Goal: Check status: Check status

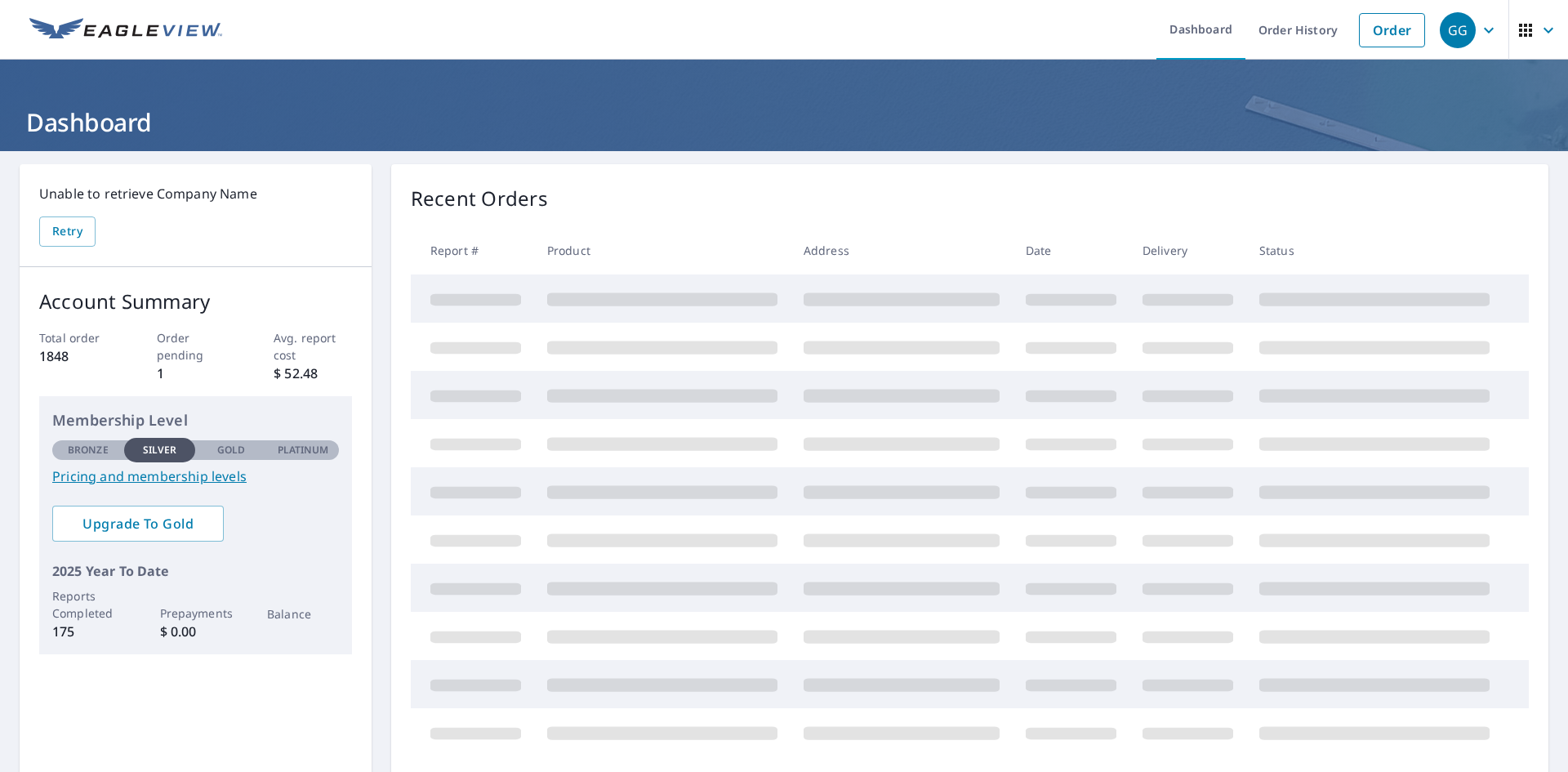
click at [1192, 41] on link "Dashboard" at bounding box center [1201, 30] width 89 height 60
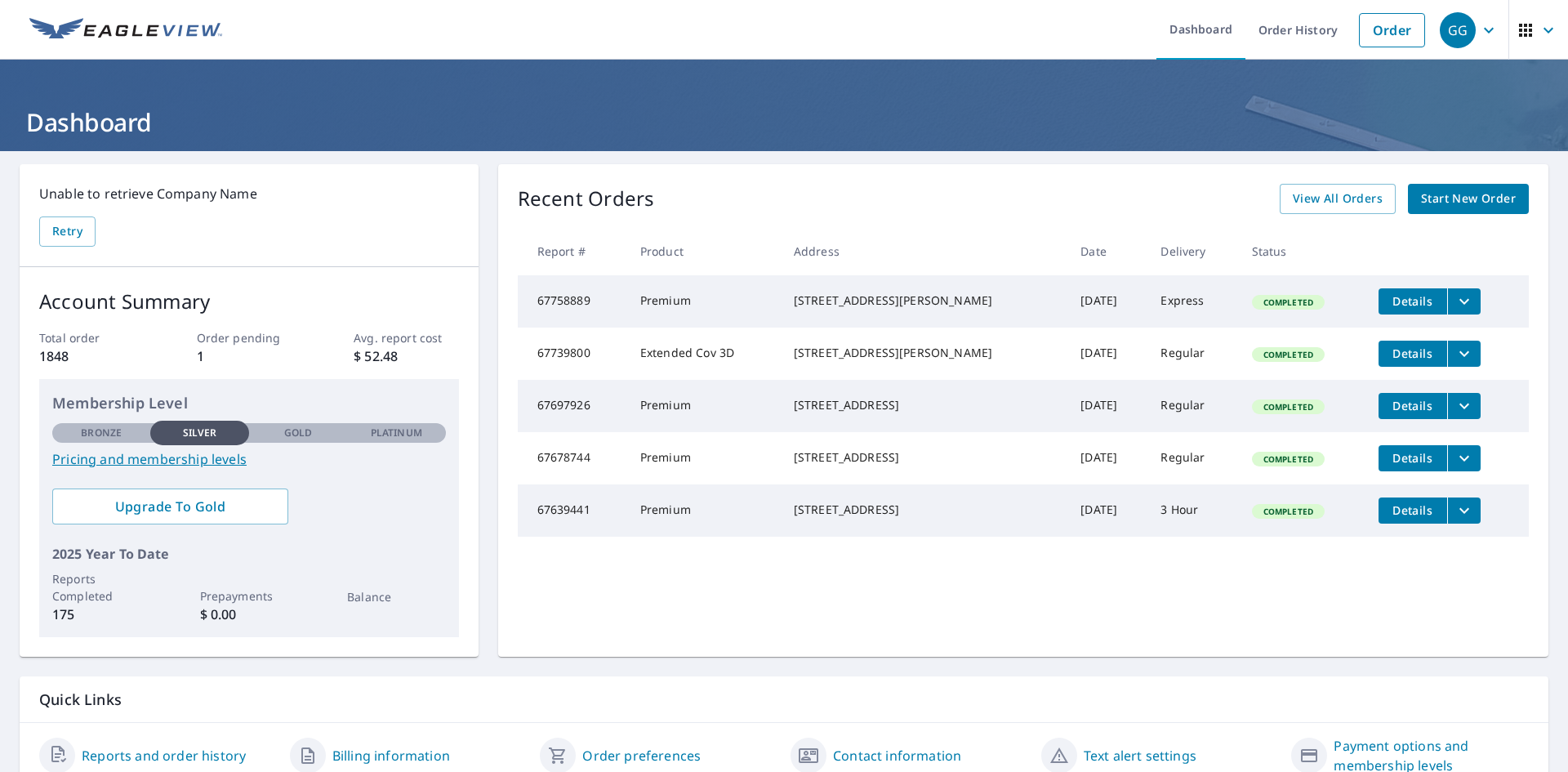
click at [1348, 195] on span "View All Orders" at bounding box center [1338, 199] width 90 height 21
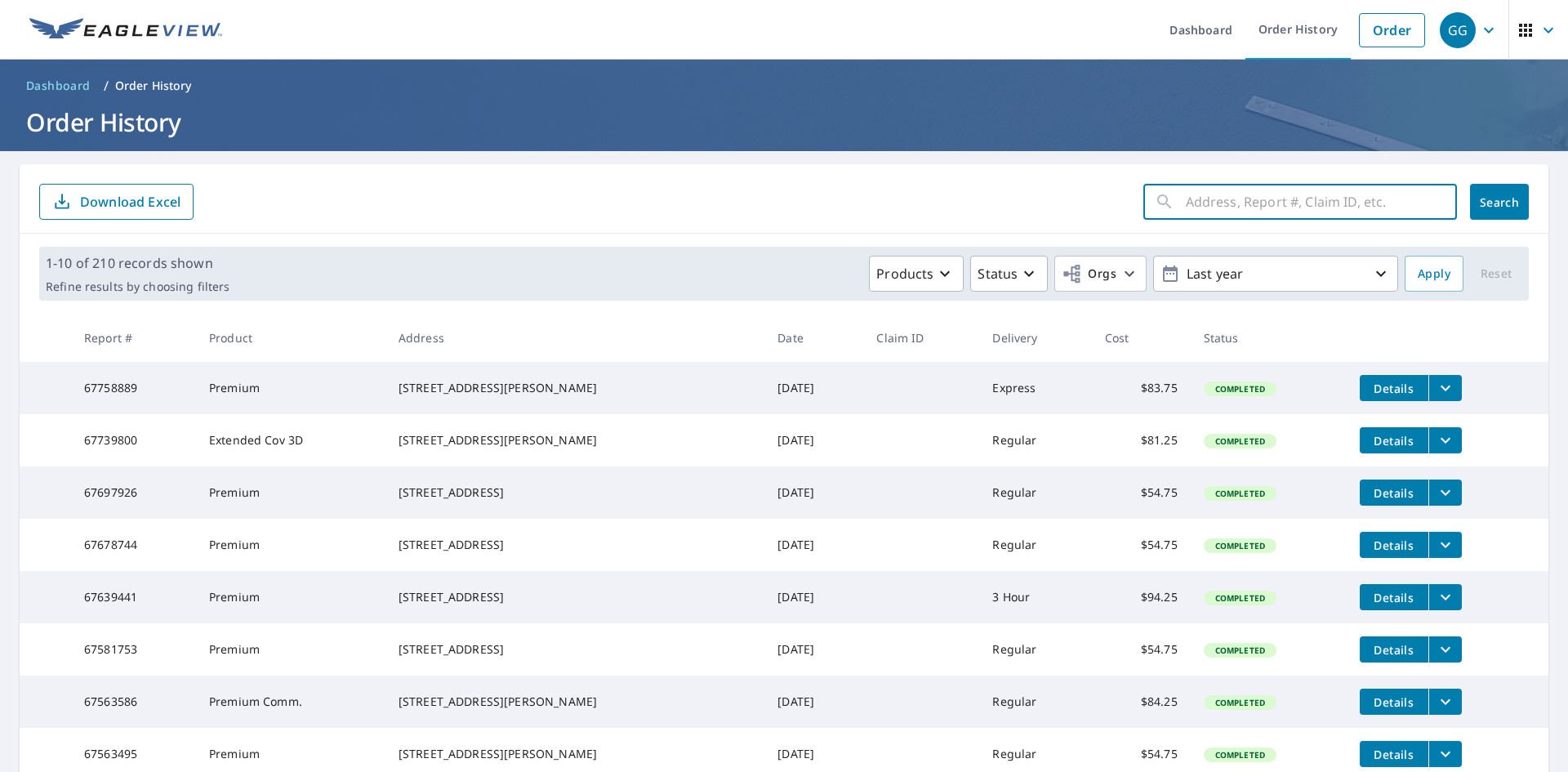
click at [1253, 213] on input "text" at bounding box center [1321, 201] width 271 height 46
paste input "[STREET_ADDRESS]"
type input "[STREET_ADDRESS]"
click button "Search" at bounding box center [1499, 201] width 59 height 36
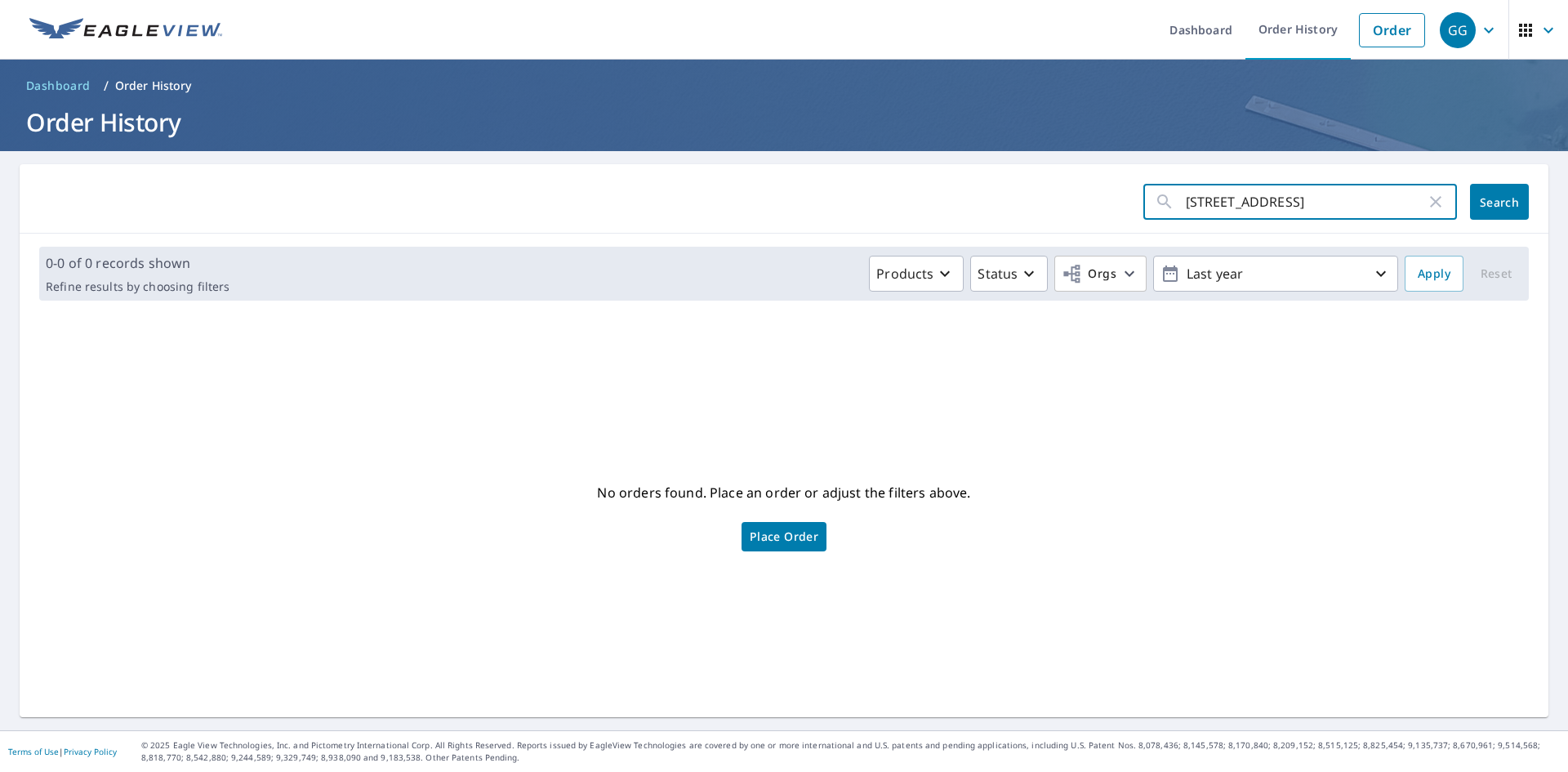
scroll to position [0, 21]
drag, startPoint x: 1281, startPoint y: 207, endPoint x: 2013, endPoint y: 170, distance: 732.9
click at [1567, 170] on html "GG GG Dashboard Order History Order GG Dashboard / Order History Order History …" at bounding box center [784, 386] width 1568 height 772
type input "[STREET_ADDRESS]"
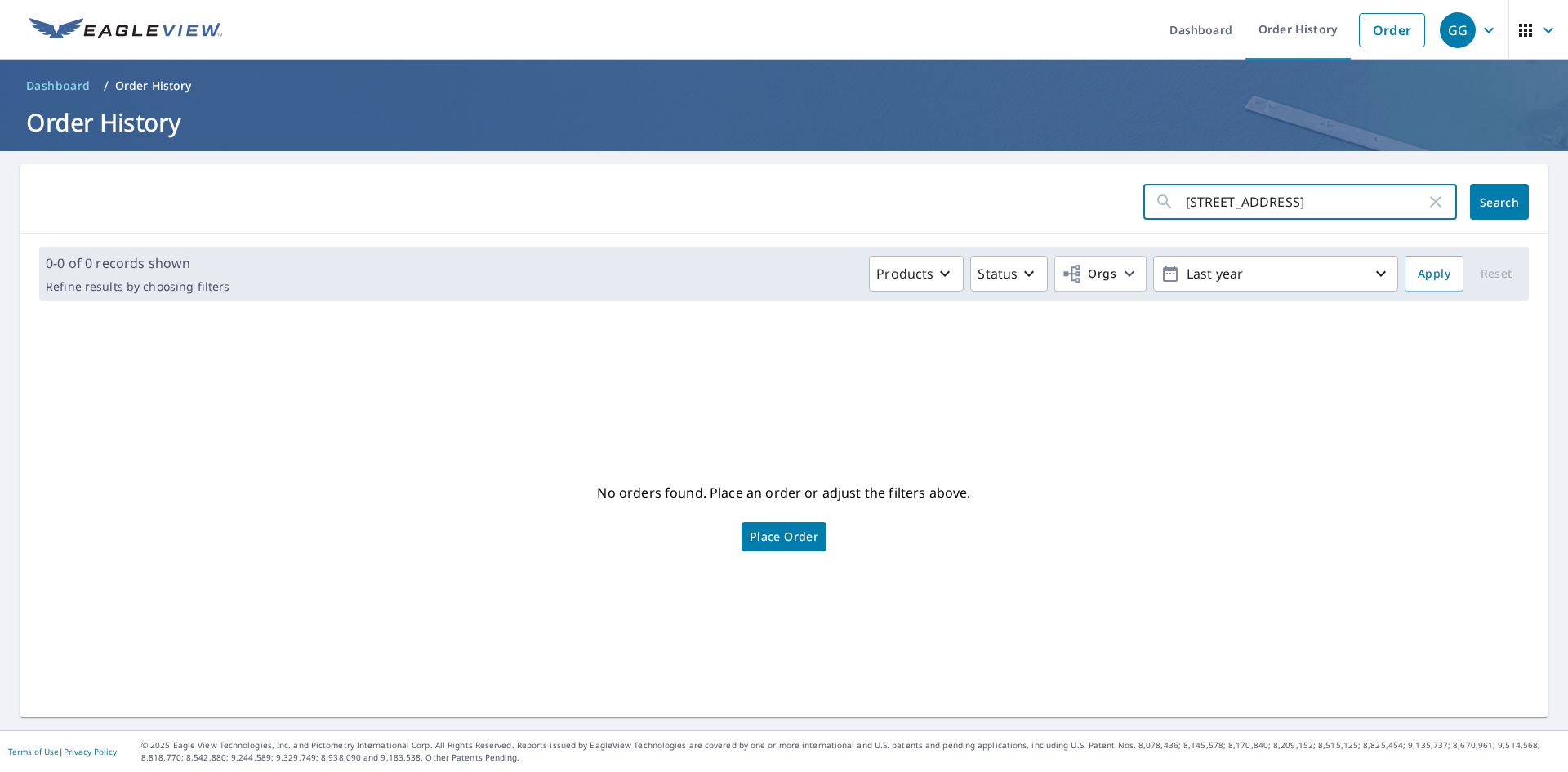
click button "Search" at bounding box center [1499, 201] width 59 height 36
click at [1288, 185] on input "[STREET_ADDRESS]" at bounding box center [1305, 201] width 240 height 46
type input "9148 [PERSON_NAME]"
click button "Search" at bounding box center [1499, 201] width 59 height 36
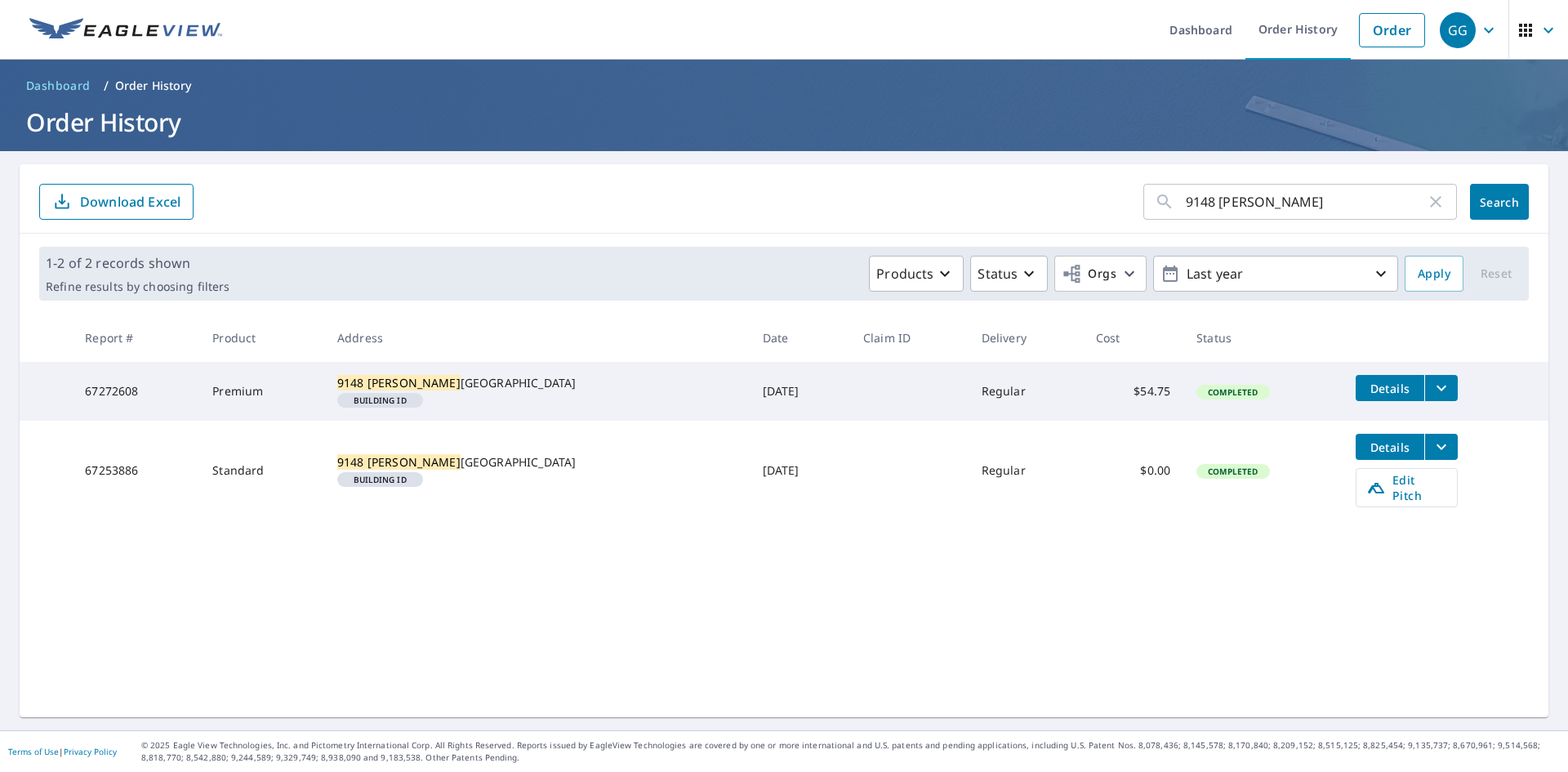
click at [1432, 389] on icon "filesDropdownBtn-67272608" at bounding box center [1442, 388] width 20 height 20
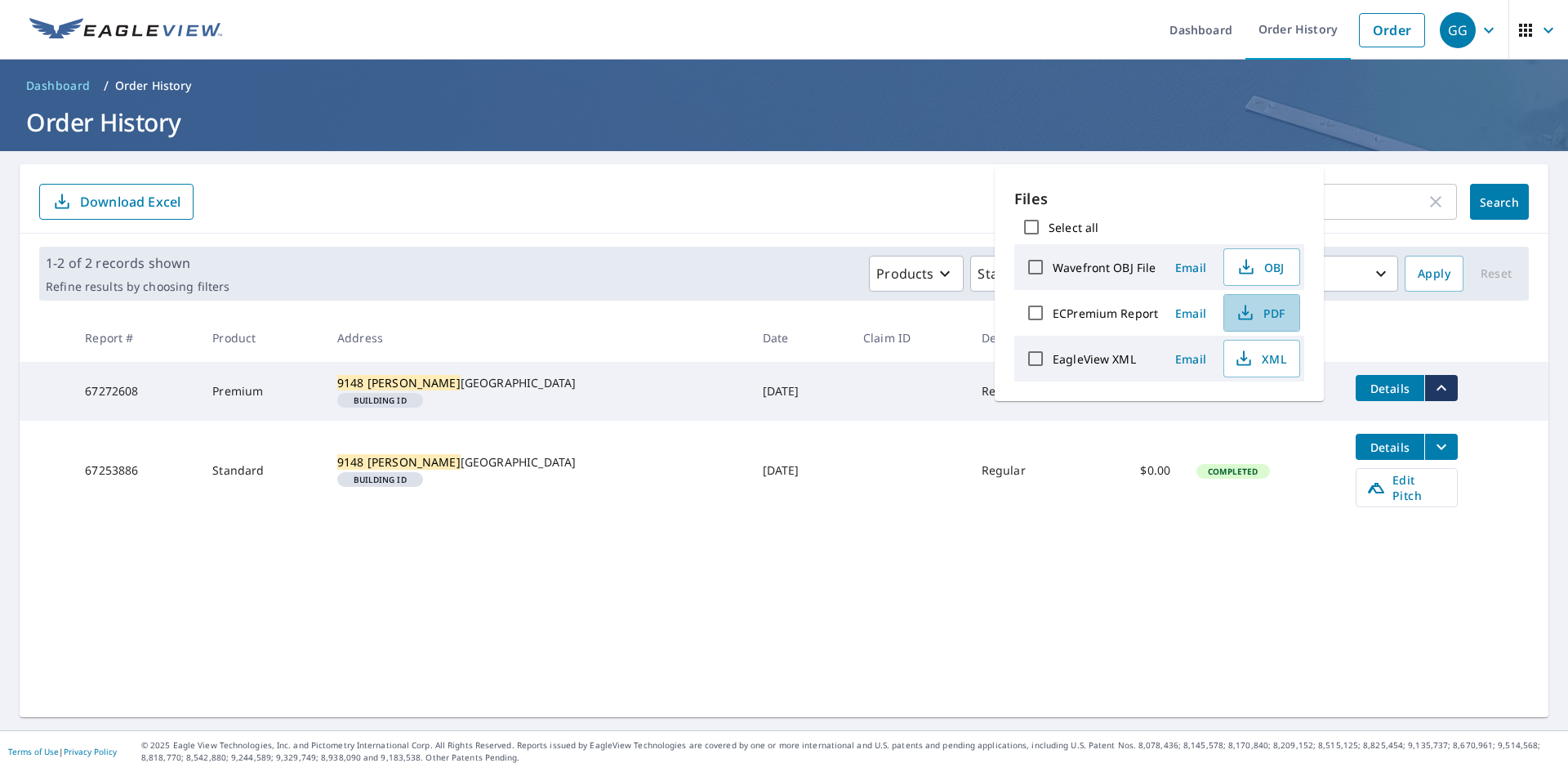
click at [1271, 314] on span "PDF" at bounding box center [1260, 313] width 52 height 20
